Goal: Use online tool/utility: Utilize a website feature to perform a specific function

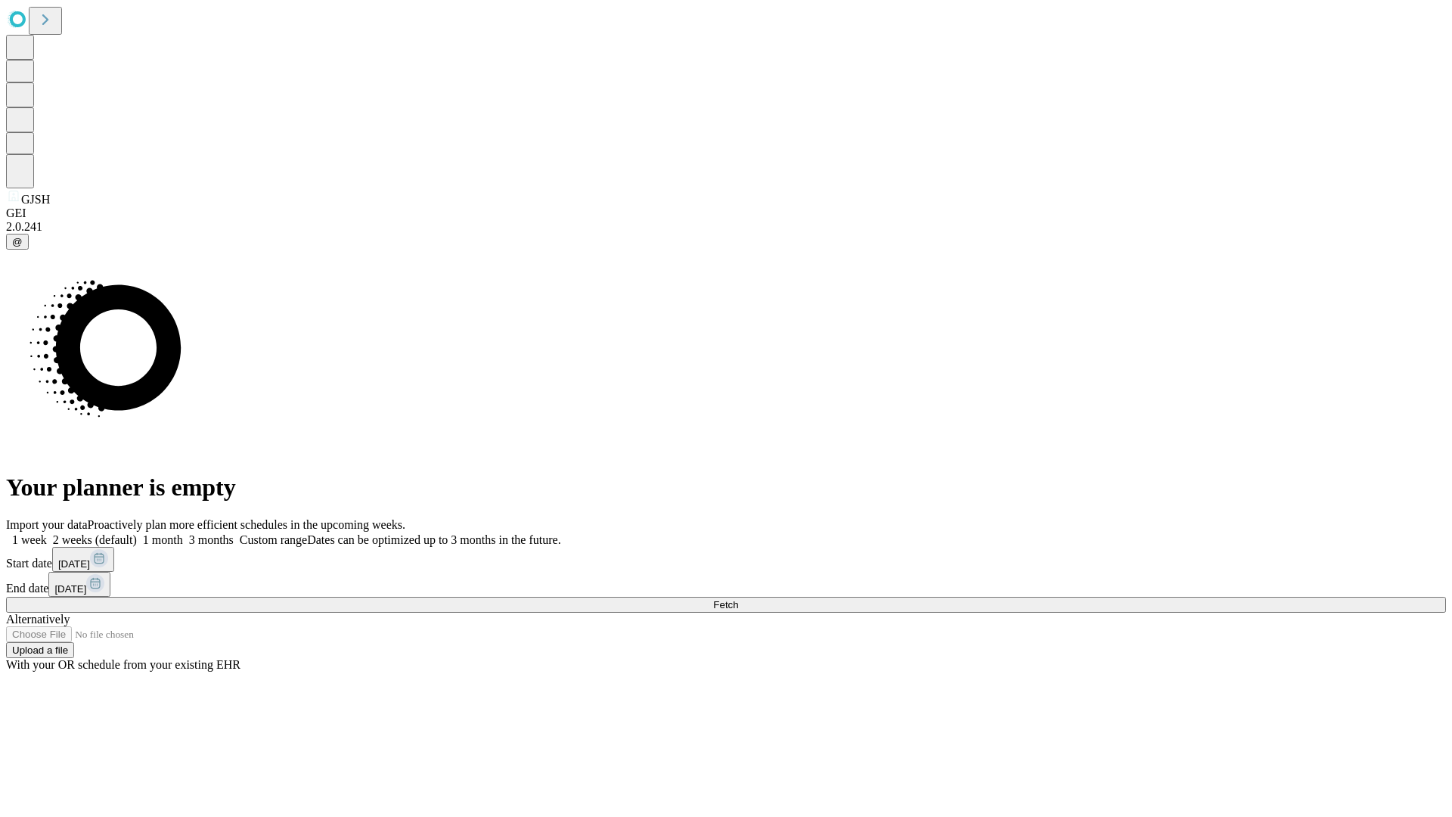
click at [738, 599] on span "Fetch" at bounding box center [725, 604] width 25 height 11
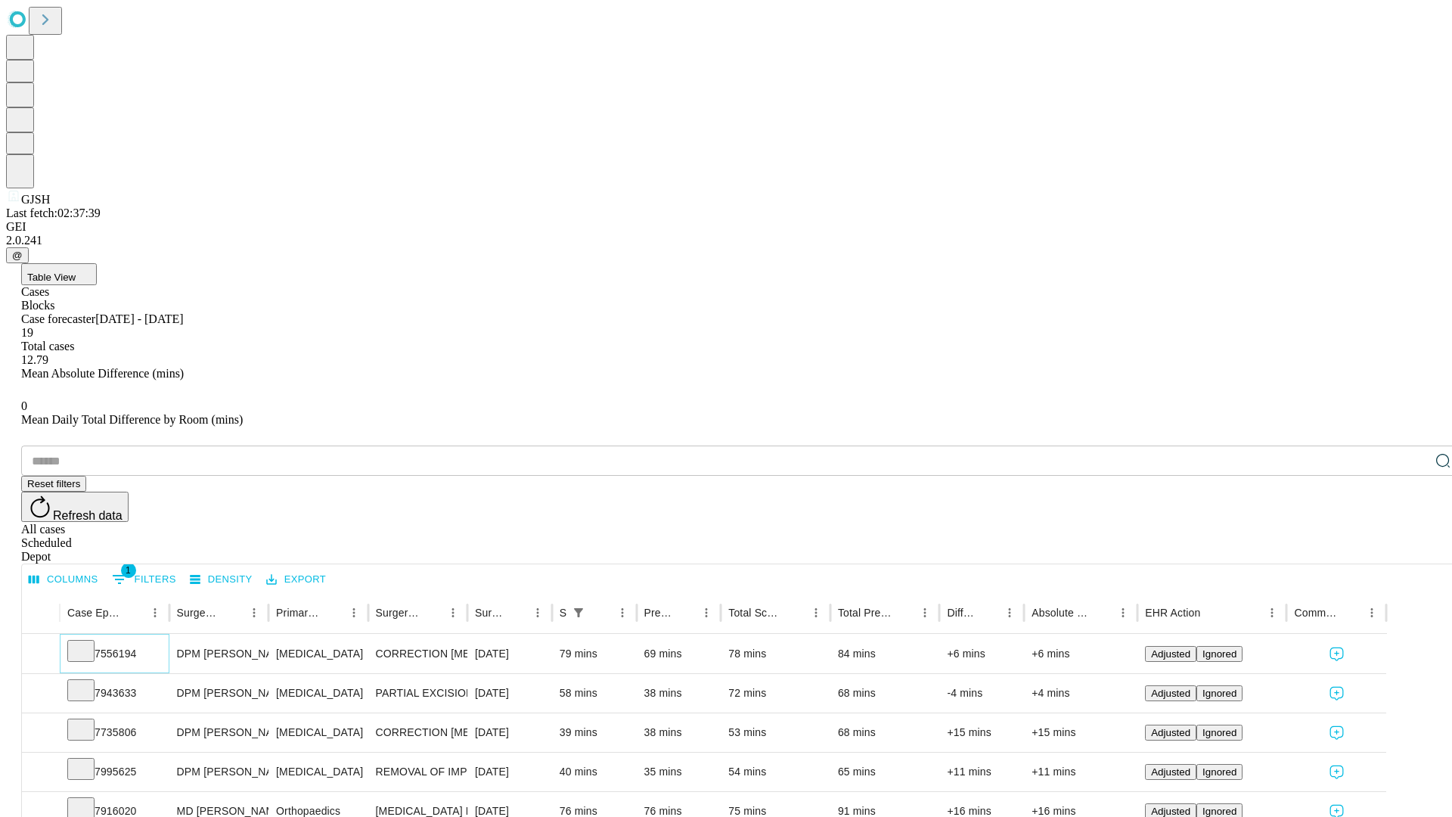
click at [88, 642] on icon at bounding box center [80, 649] width 15 height 15
